Goal: Information Seeking & Learning: Learn about a topic

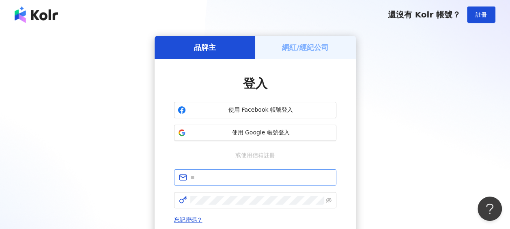
click at [236, 184] on span at bounding box center [255, 177] width 162 height 16
click at [241, 177] on input "text" at bounding box center [260, 177] width 141 height 9
type input "*"
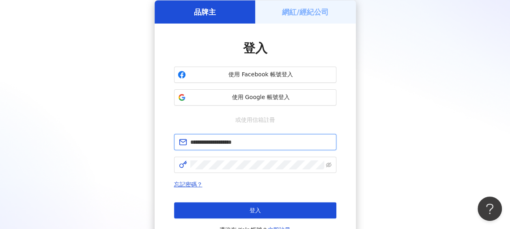
scroll to position [41, 0]
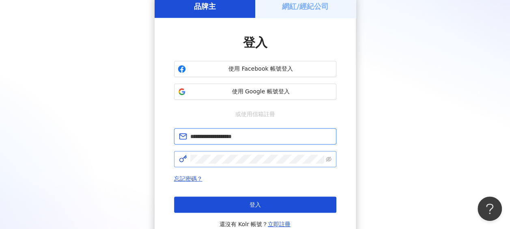
type input "**********"
click at [327, 159] on icon "eye-invisible" at bounding box center [329, 159] width 6 height 6
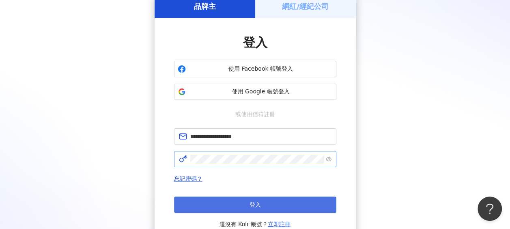
click at [330, 205] on button "登入" at bounding box center [255, 204] width 162 height 16
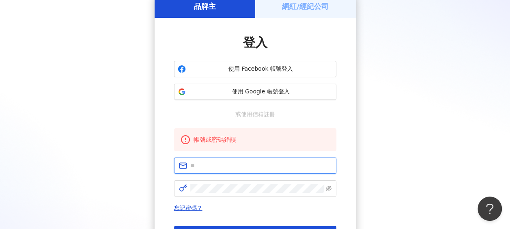
click at [204, 166] on input "text" at bounding box center [260, 165] width 141 height 9
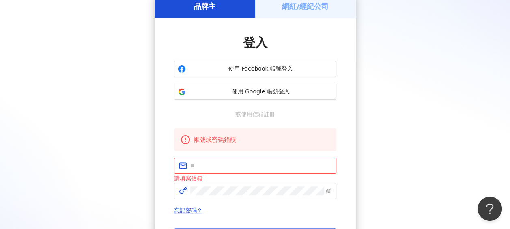
click at [436, 77] on div "品牌主 網紅/經紀公司 登入 使用 Facebook 帳號登入 使用 Google 帳號登入 或使用信箱註冊 帳號或密碼錯誤 請填寫信箱 忘記密碼？ 登入 還…" at bounding box center [255, 136] width 491 height 282
click at [272, 99] on button "使用 Google 帳號登入" at bounding box center [255, 92] width 162 height 16
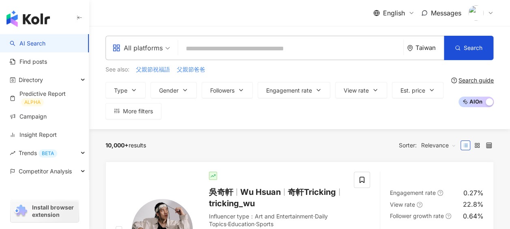
click at [485, 12] on div at bounding box center [481, 13] width 26 height 16
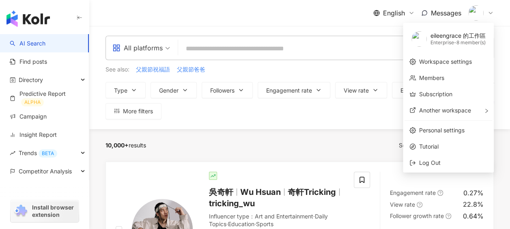
click at [201, 58] on div "All platforms [GEOGRAPHIC_DATA] Search" at bounding box center [300, 48] width 389 height 24
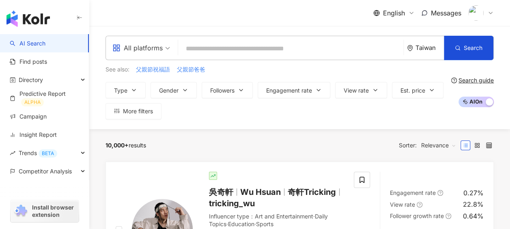
click at [209, 54] on input "search" at bounding box center [290, 48] width 219 height 15
paste input "**********"
type input "**********"
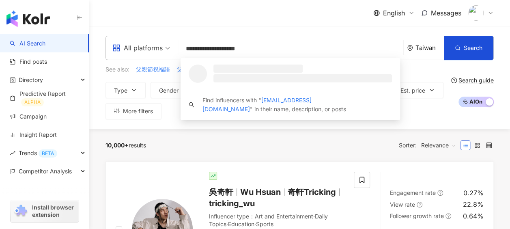
drag, startPoint x: 292, startPoint y: 50, endPoint x: 64, endPoint y: 38, distance: 228.4
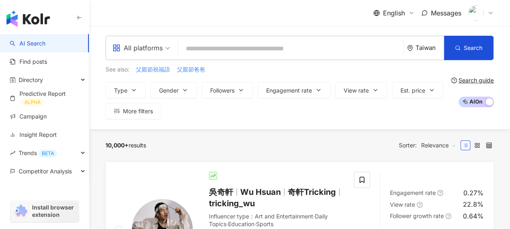
click at [410, 47] on icon "environment" at bounding box center [410, 48] width 6 height 6
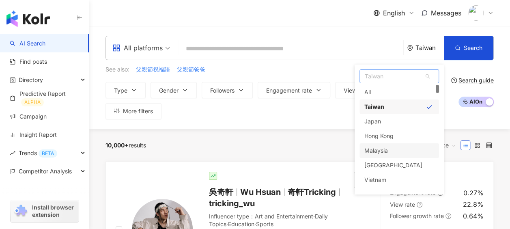
click at [381, 148] on div "Malaysia" at bounding box center [377, 150] width 24 height 15
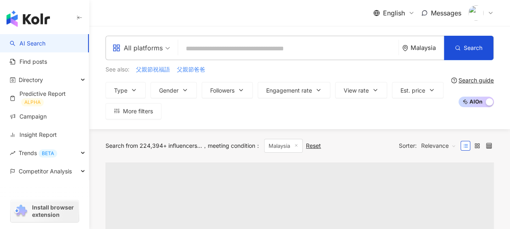
click at [268, 47] on input "search" at bounding box center [288, 48] width 214 height 15
paste input "**********"
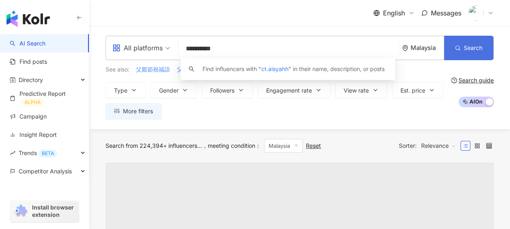
type input "**********"
click at [463, 51] on button "Search" at bounding box center [469, 48] width 50 height 24
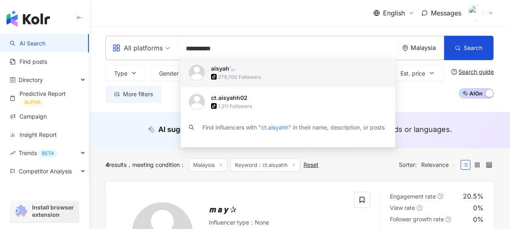
click at [250, 69] on span "aisyah🦢" at bounding box center [286, 69] width 150 height 8
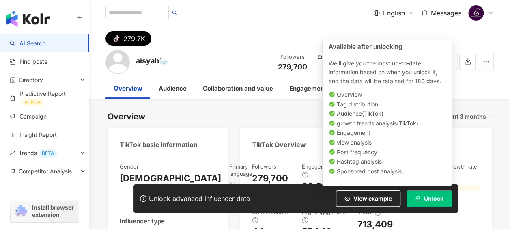
click at [438, 193] on button "Unlock" at bounding box center [429, 198] width 45 height 16
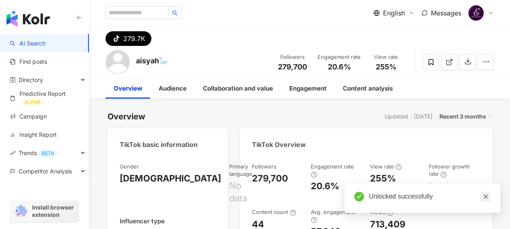
click at [487, 198] on icon "close" at bounding box center [486, 196] width 4 height 4
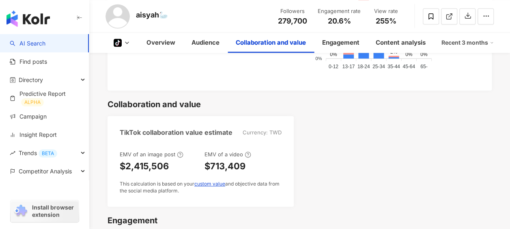
scroll to position [672, 0]
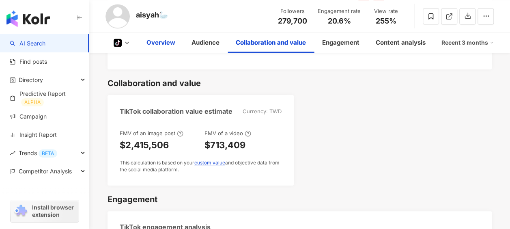
click at [154, 43] on div "Overview" at bounding box center [161, 43] width 29 height 10
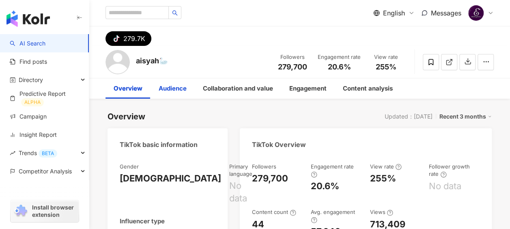
click at [184, 92] on div "Audience" at bounding box center [173, 89] width 28 height 10
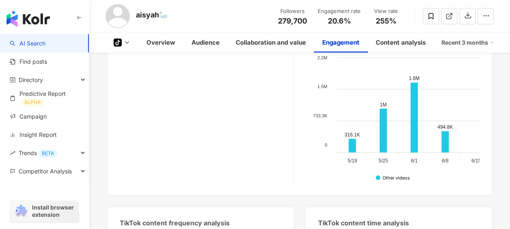
scroll to position [1259, 0]
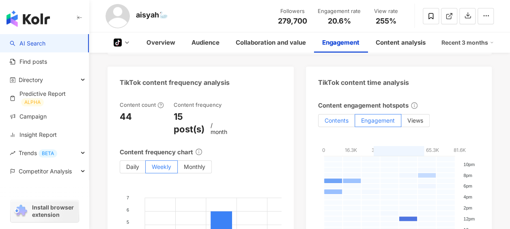
click at [345, 114] on label "Contents" at bounding box center [336, 120] width 37 height 13
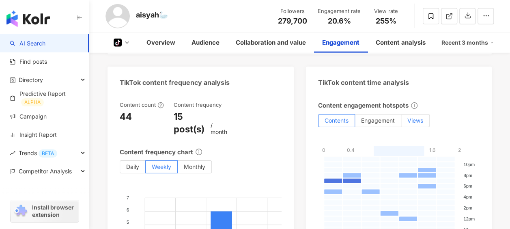
click at [425, 114] on label "Views" at bounding box center [416, 120] width 28 height 13
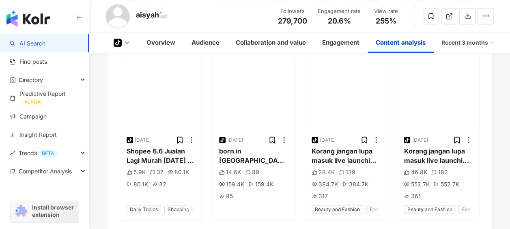
scroll to position [1942, 0]
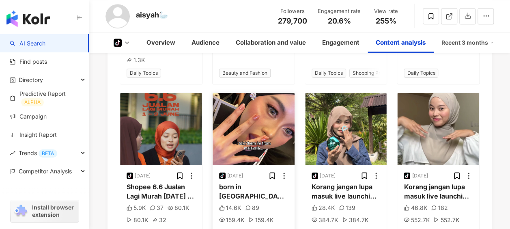
click at [245, 140] on img at bounding box center [254, 129] width 82 height 72
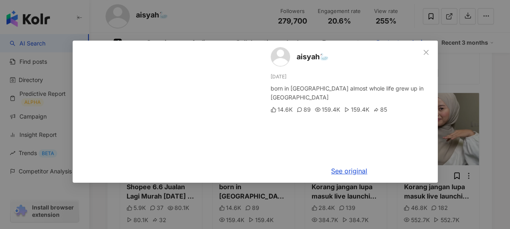
scroll to position [0, 0]
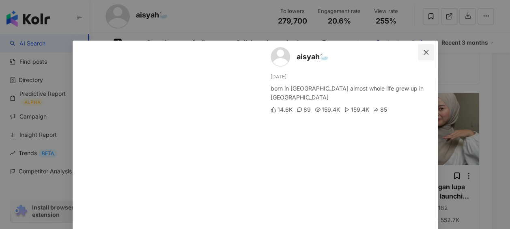
click at [425, 54] on icon "close" at bounding box center [426, 52] width 6 height 6
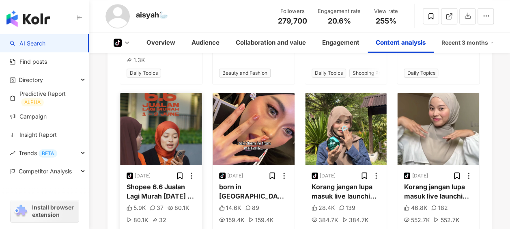
click at [124, 110] on img at bounding box center [161, 129] width 82 height 72
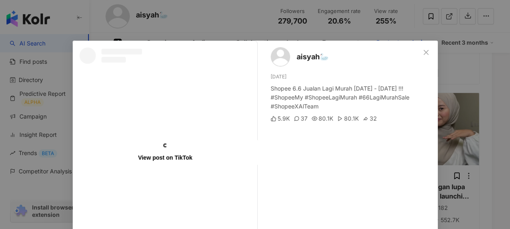
scroll to position [35, 0]
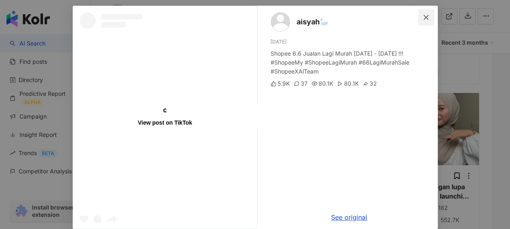
click at [423, 18] on icon "close" at bounding box center [426, 17] width 6 height 6
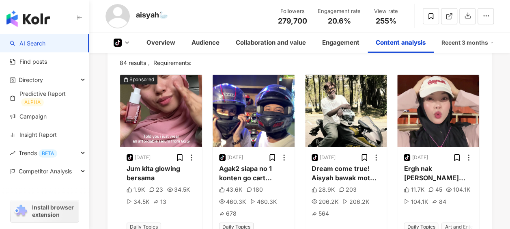
scroll to position [1604, 0]
